Goal: Transaction & Acquisition: Purchase product/service

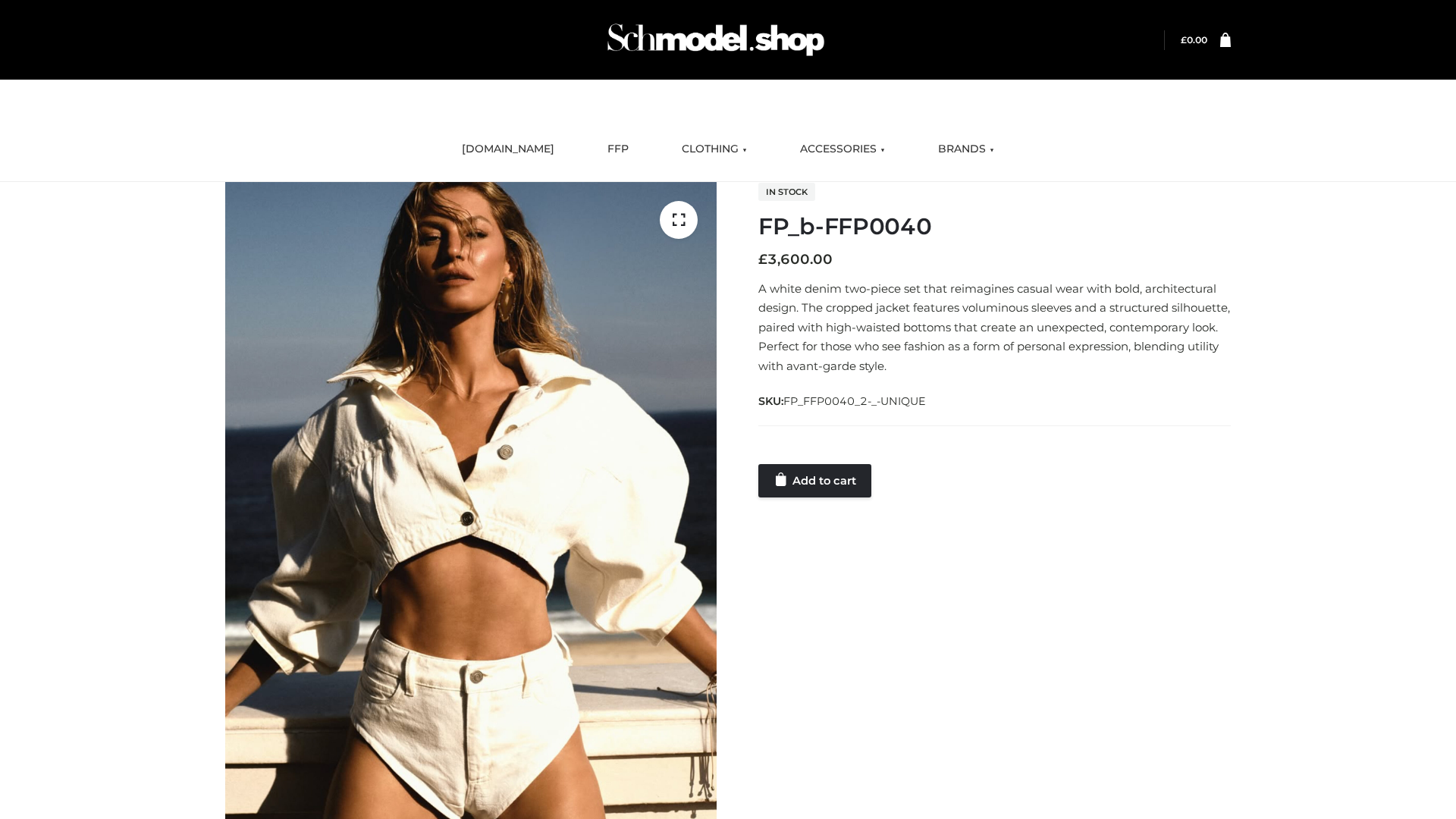
click at [816, 480] on link "Add to cart" at bounding box center [815, 481] width 113 height 33
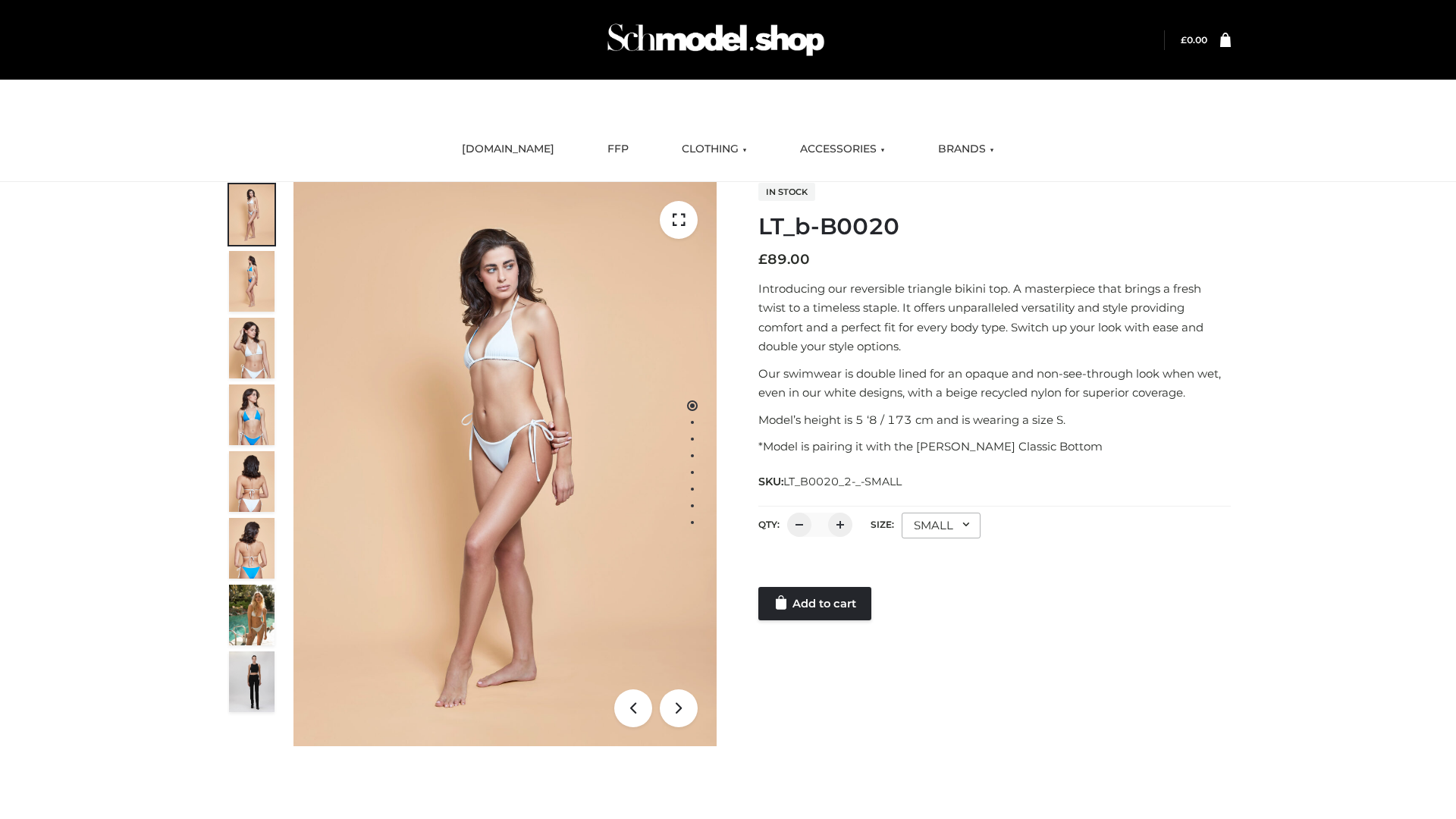
click at [816, 603] on link "Add to cart" at bounding box center [815, 603] width 113 height 33
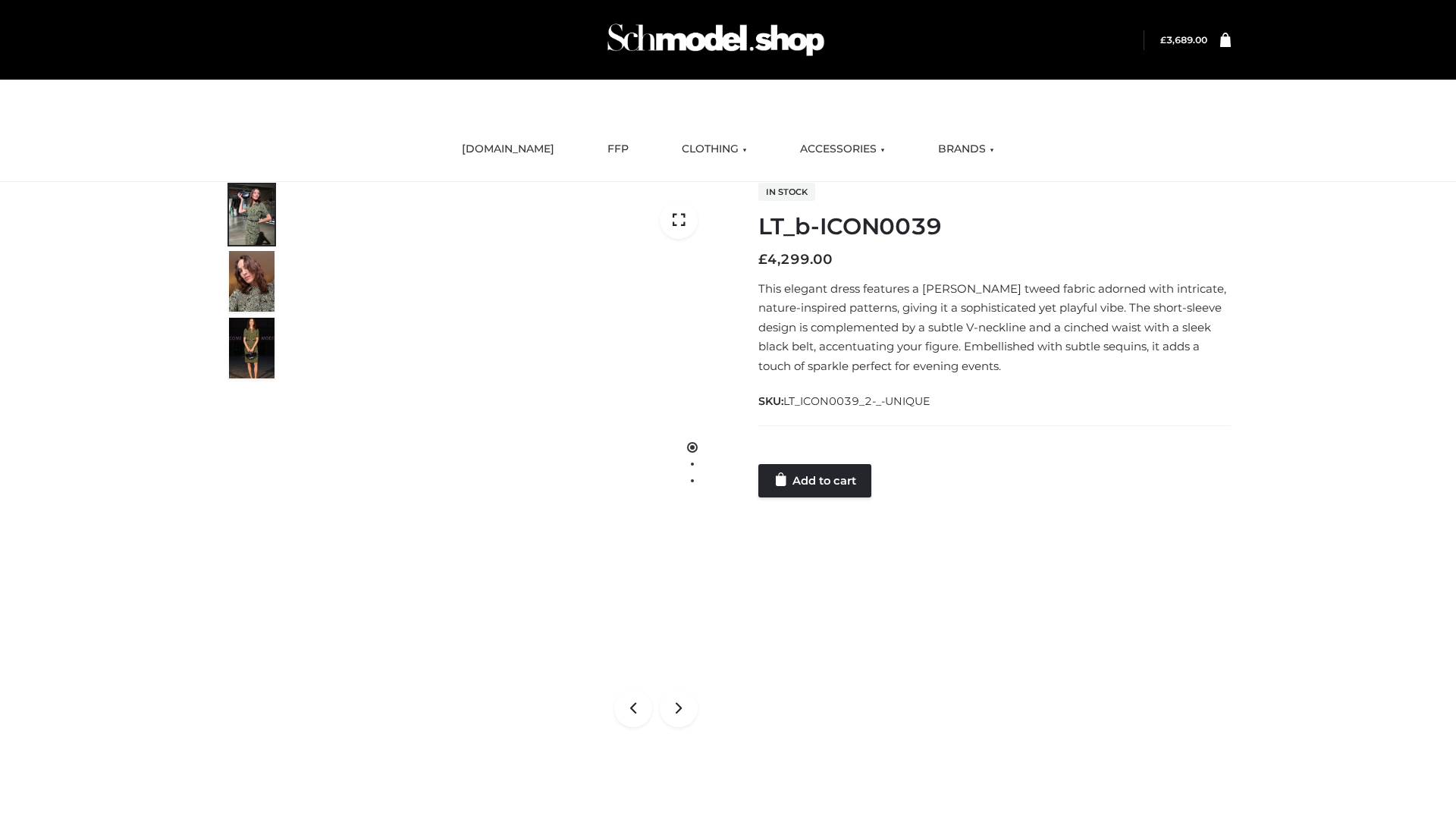
click at [816, 480] on link "Add to cart" at bounding box center [815, 481] width 113 height 33
